Goal: Navigation & Orientation: Find specific page/section

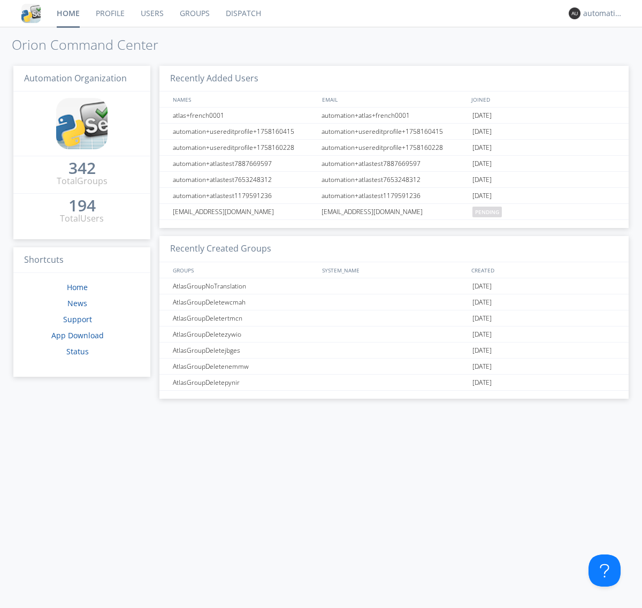
click at [242, 13] on link "Dispatch" at bounding box center [243, 13] width 51 height 27
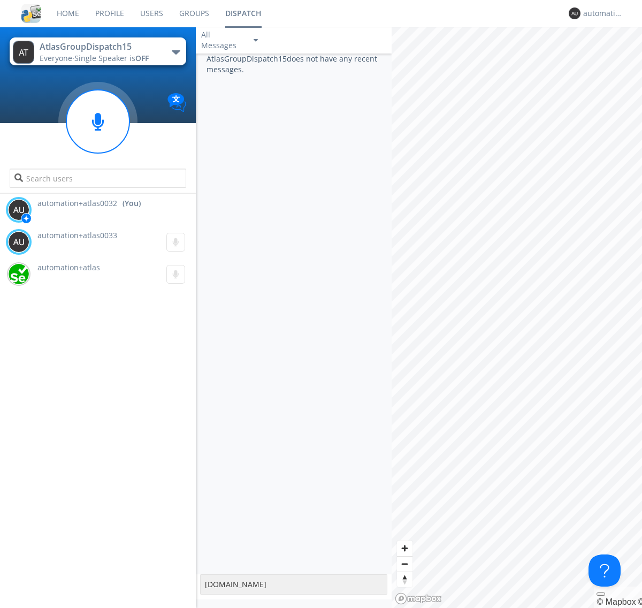
type textarea "www.orionlabs.io"
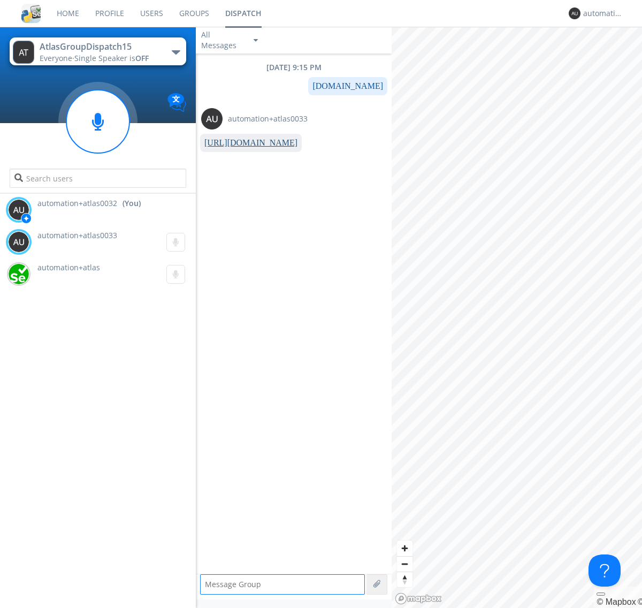
click at [247, 143] on link "https://www.orionlabs.io" at bounding box center [250, 142] width 93 height 9
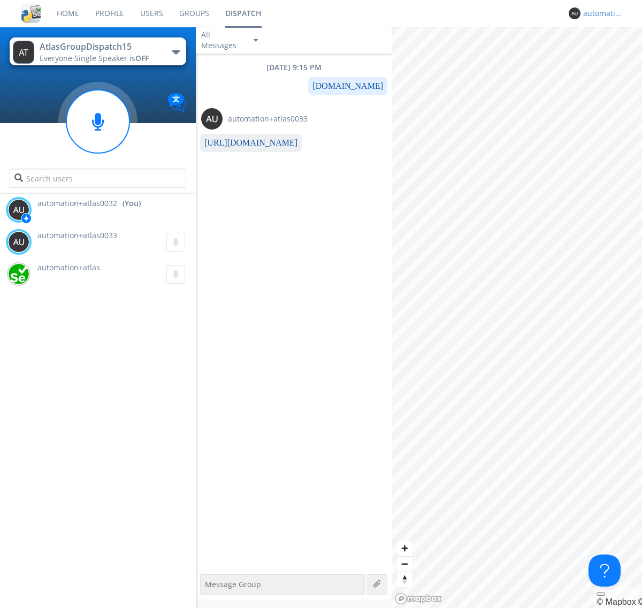
click at [600, 13] on div "automation+atlas0032" at bounding box center [603, 13] width 40 height 11
